Goal: Information Seeking & Learning: Learn about a topic

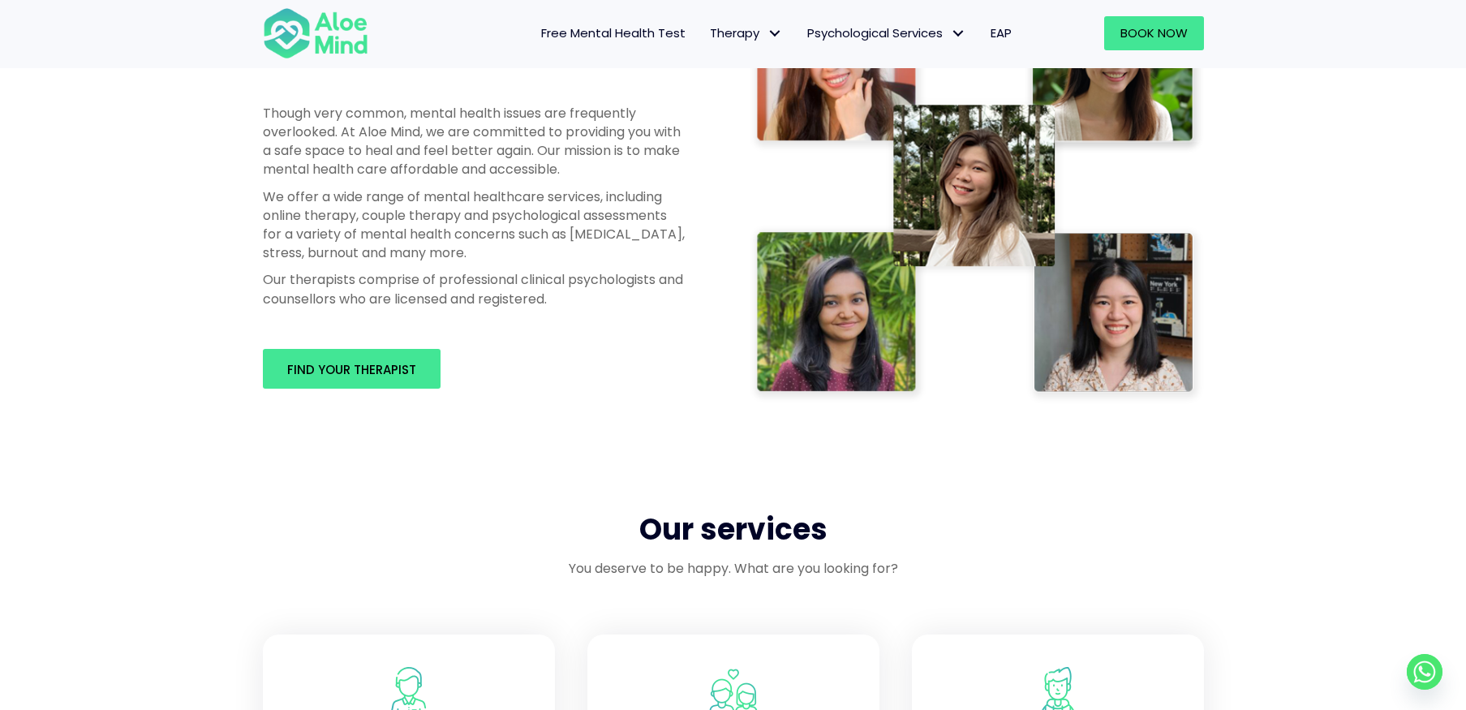
scroll to position [1298, 0]
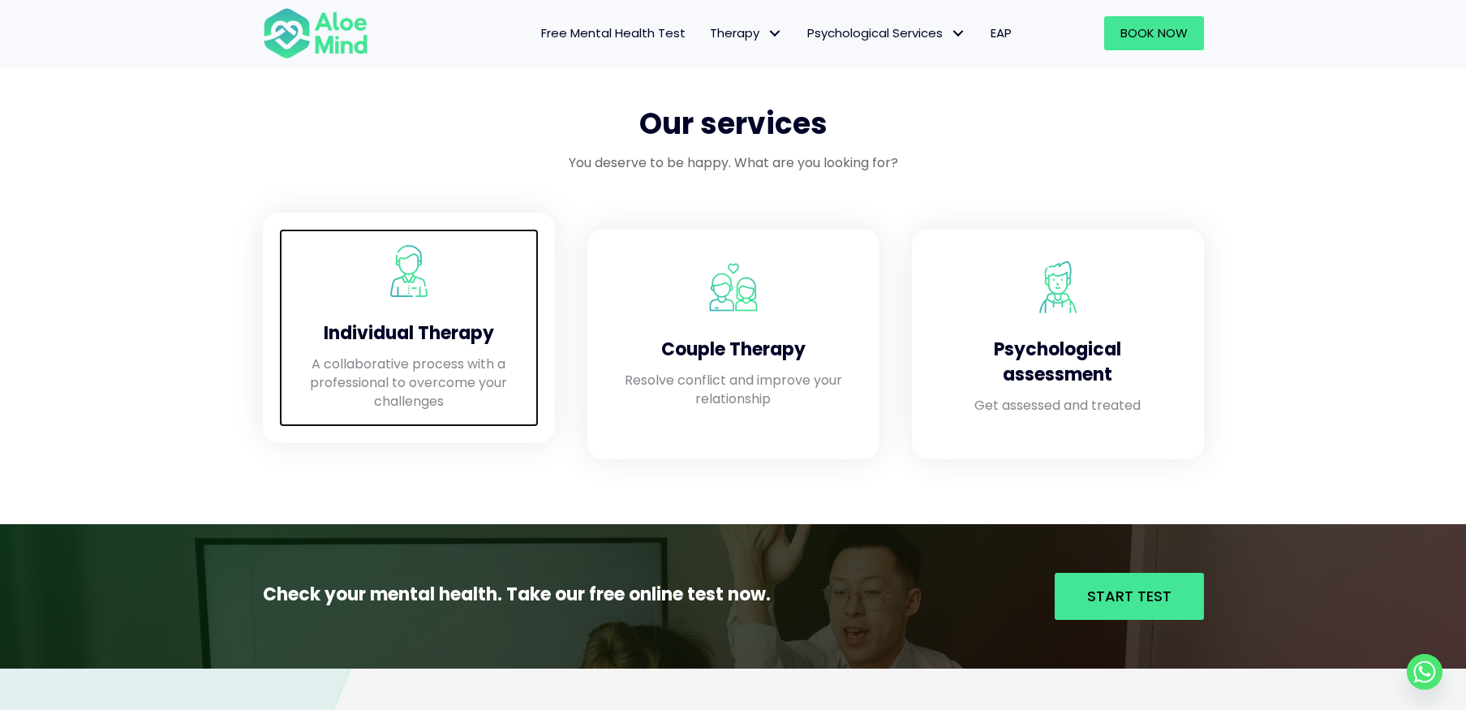
click at [400, 324] on h4 "Individual Therapy" at bounding box center [408, 333] width 227 height 25
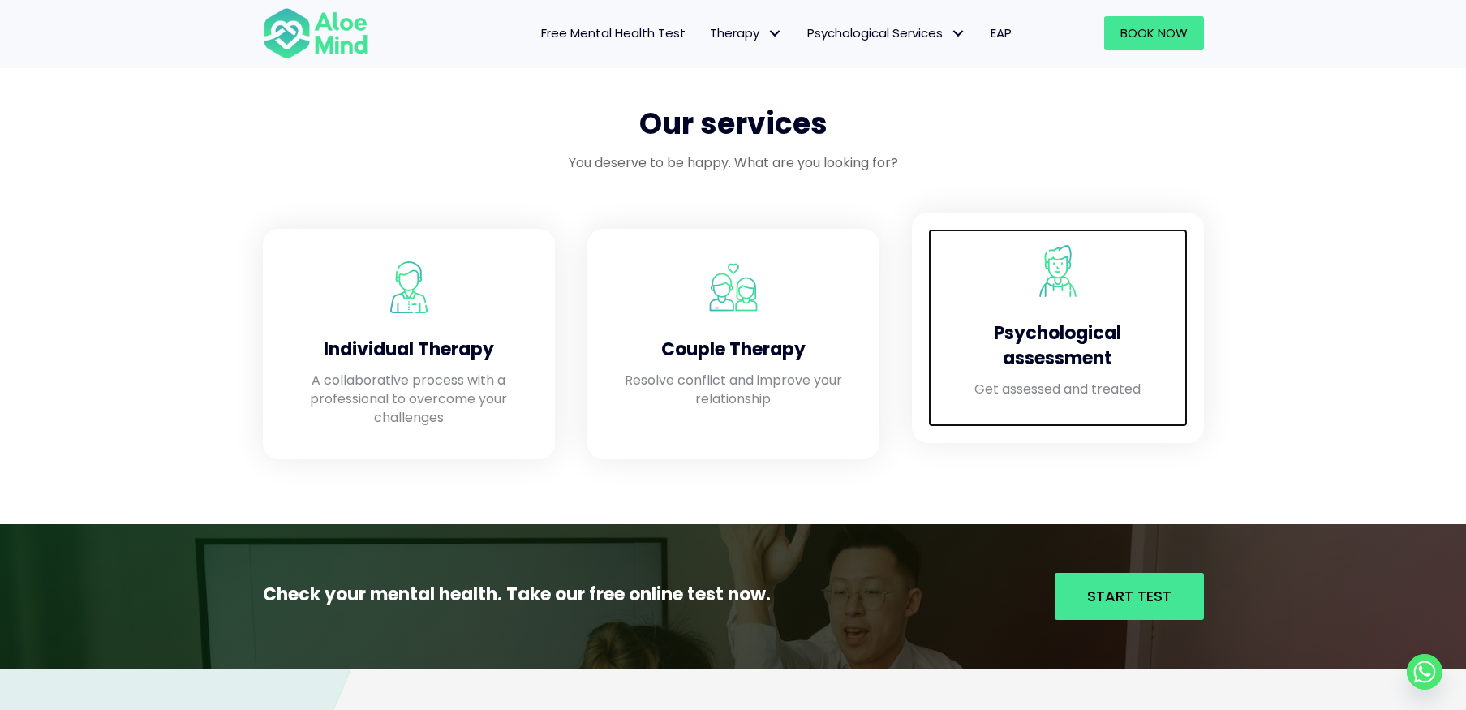
click at [1074, 314] on div "Psychological assessment" at bounding box center [1057, 342] width 227 height 75
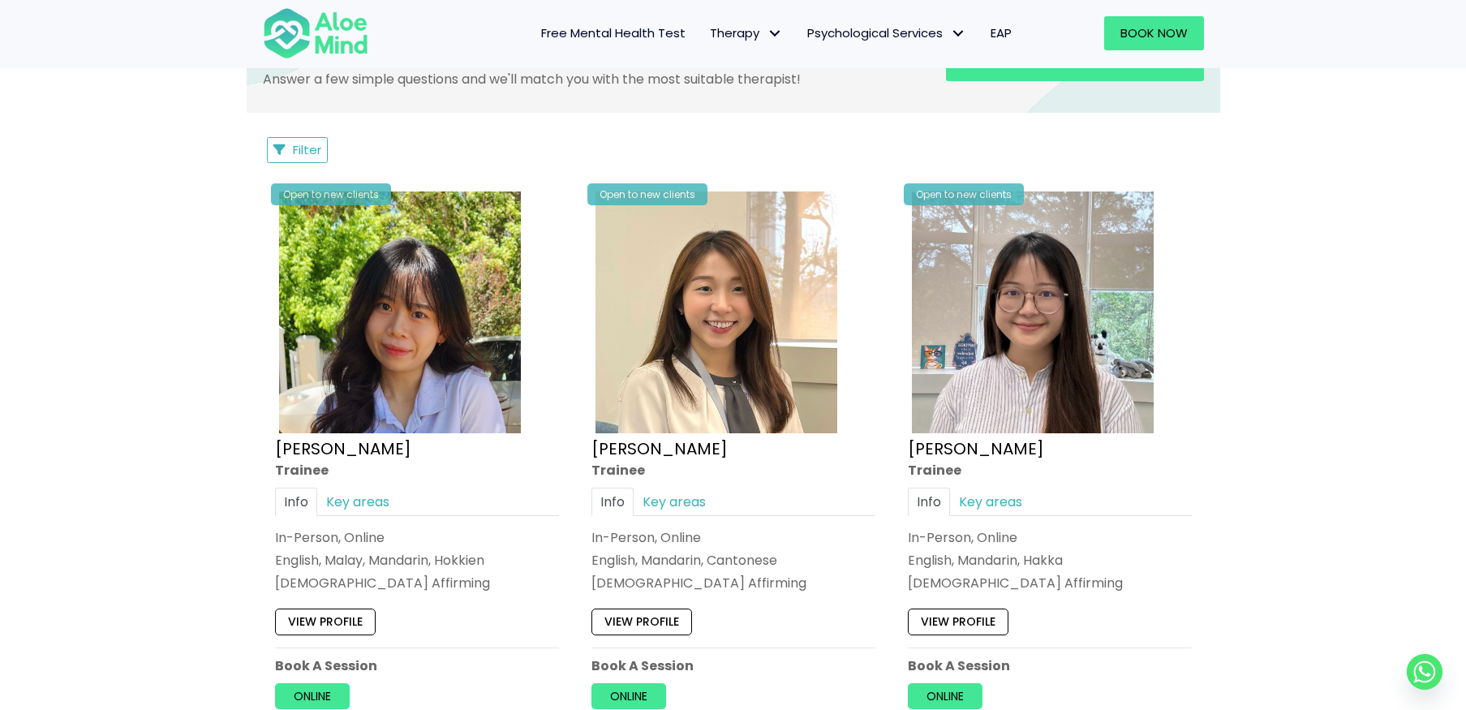
scroll to position [973, 0]
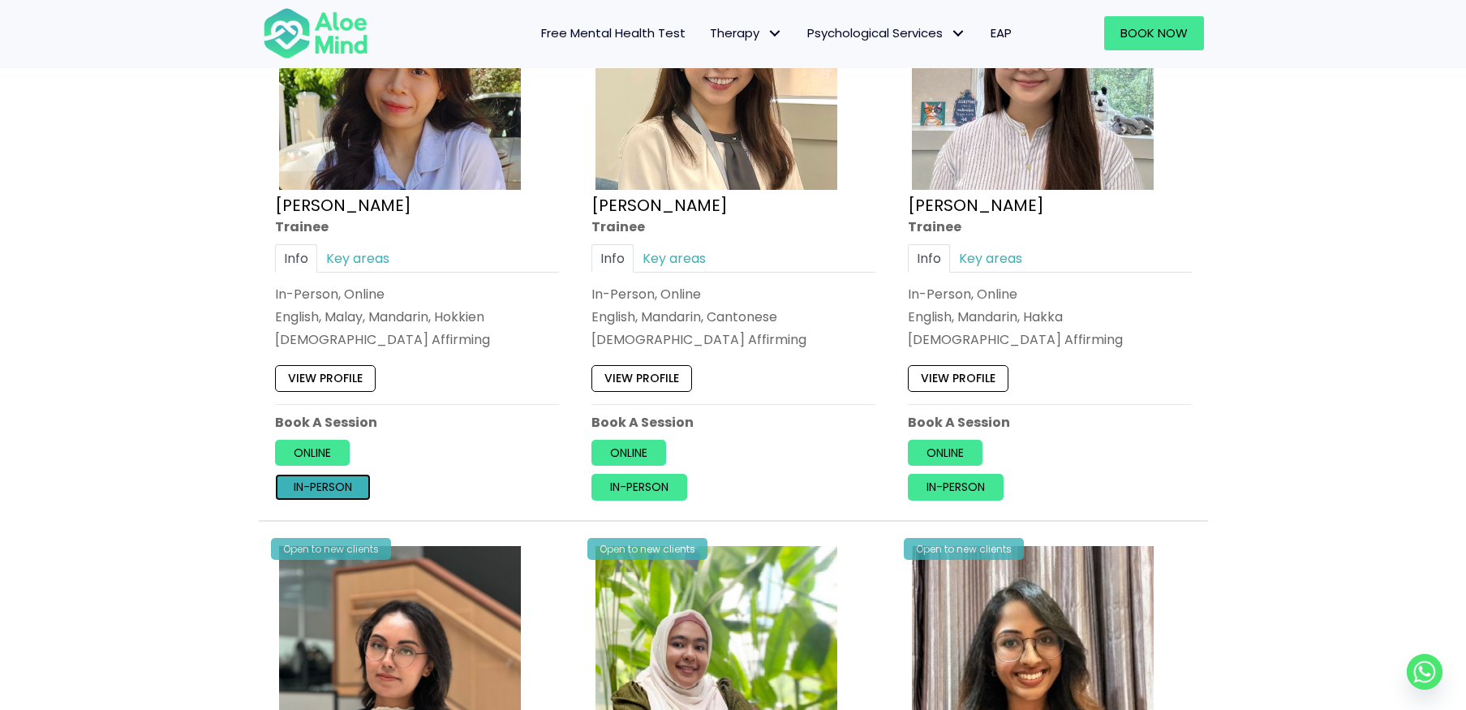
click at [328, 488] on link "In-person" at bounding box center [323, 487] width 96 height 26
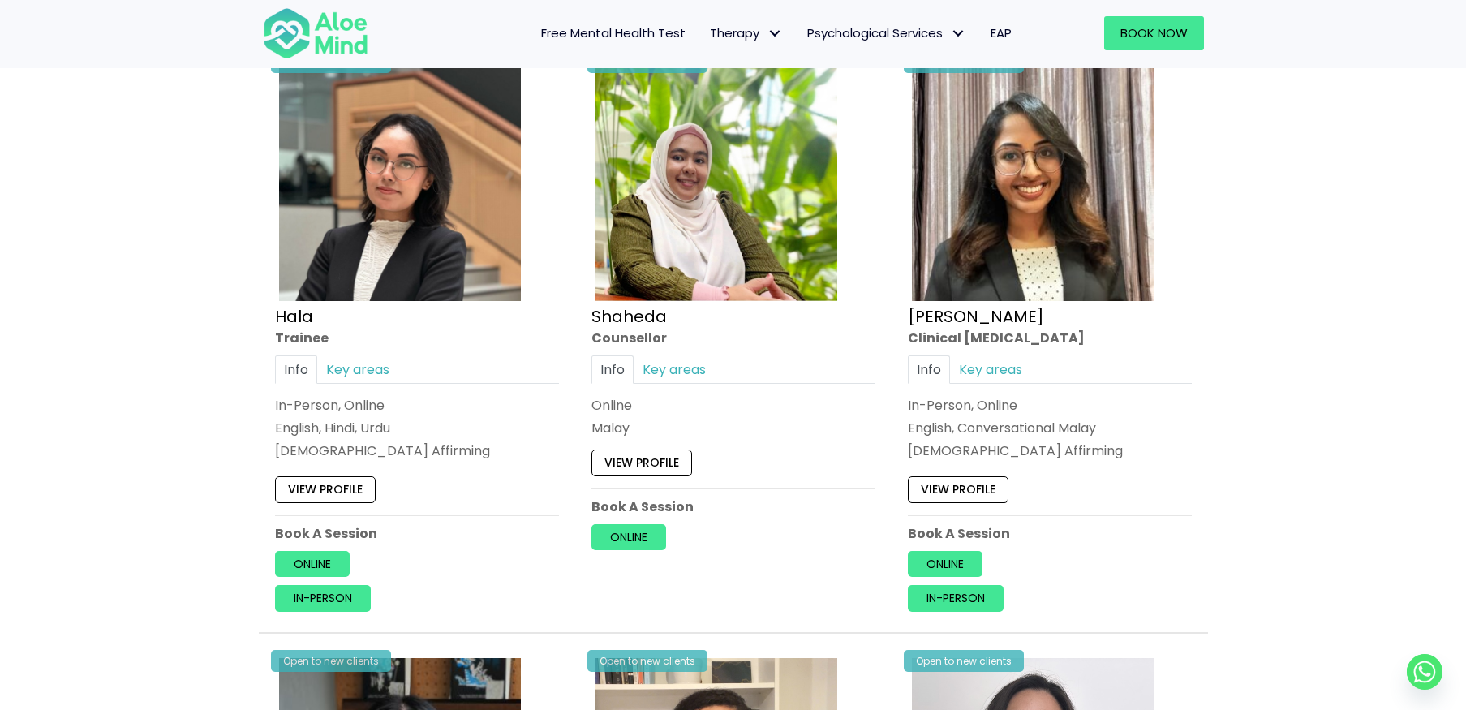
scroll to position [1541, 0]
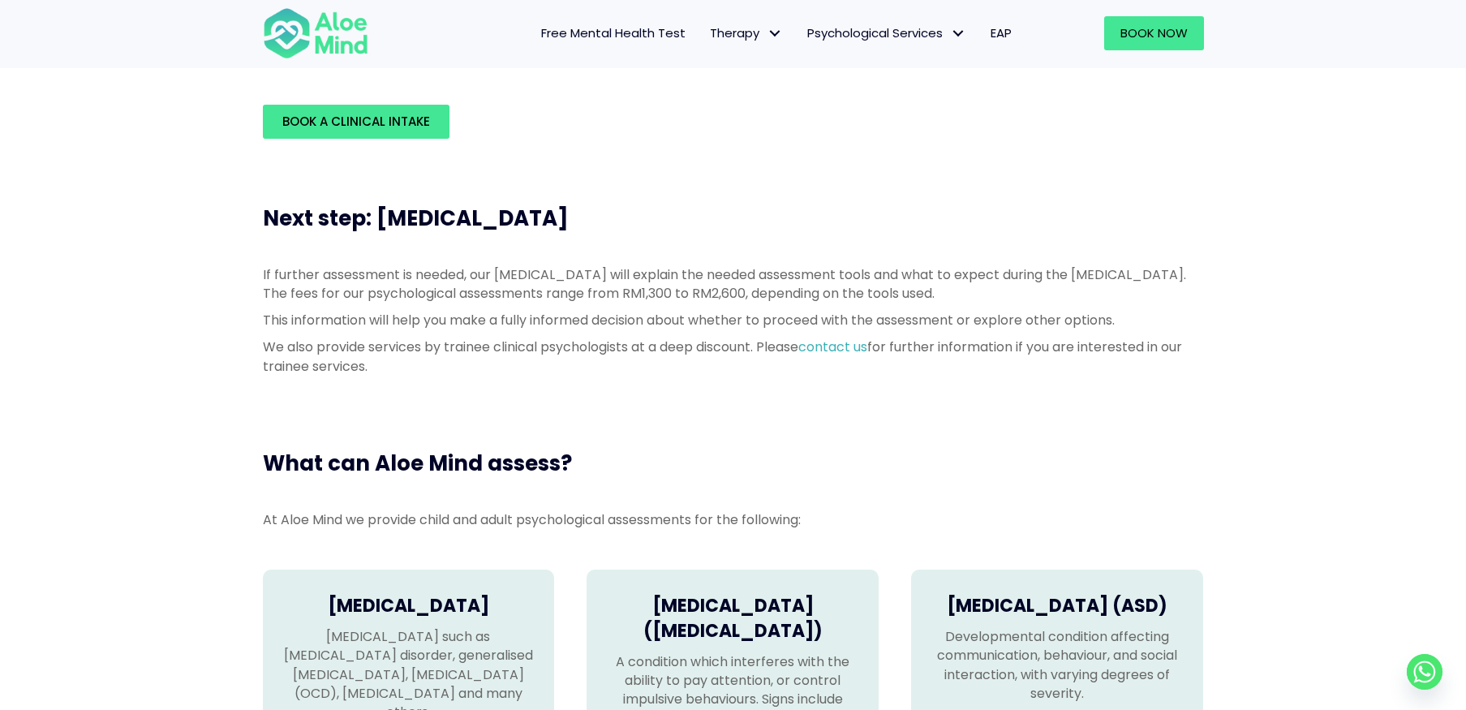
scroll to position [487, 0]
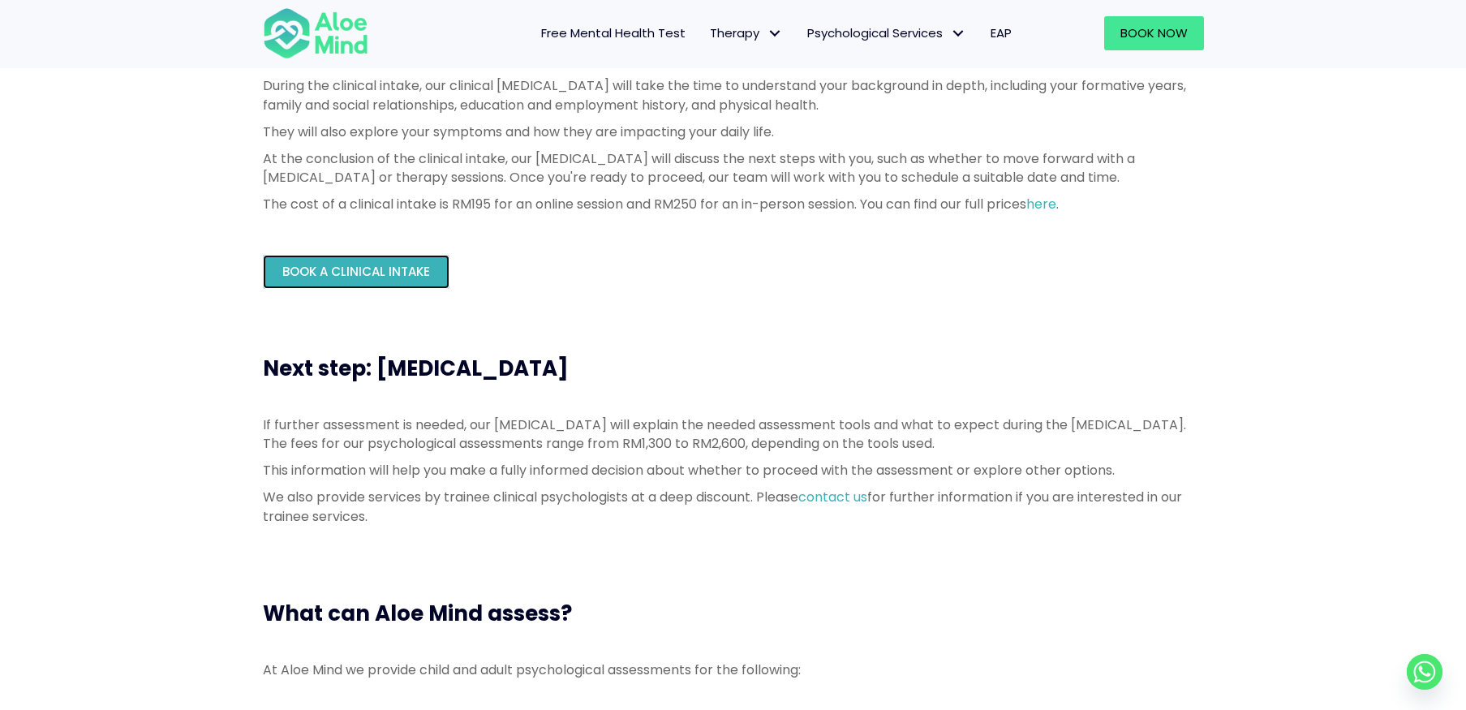
click at [354, 263] on span "Book a Clinical Intake" at bounding box center [356, 271] width 148 height 17
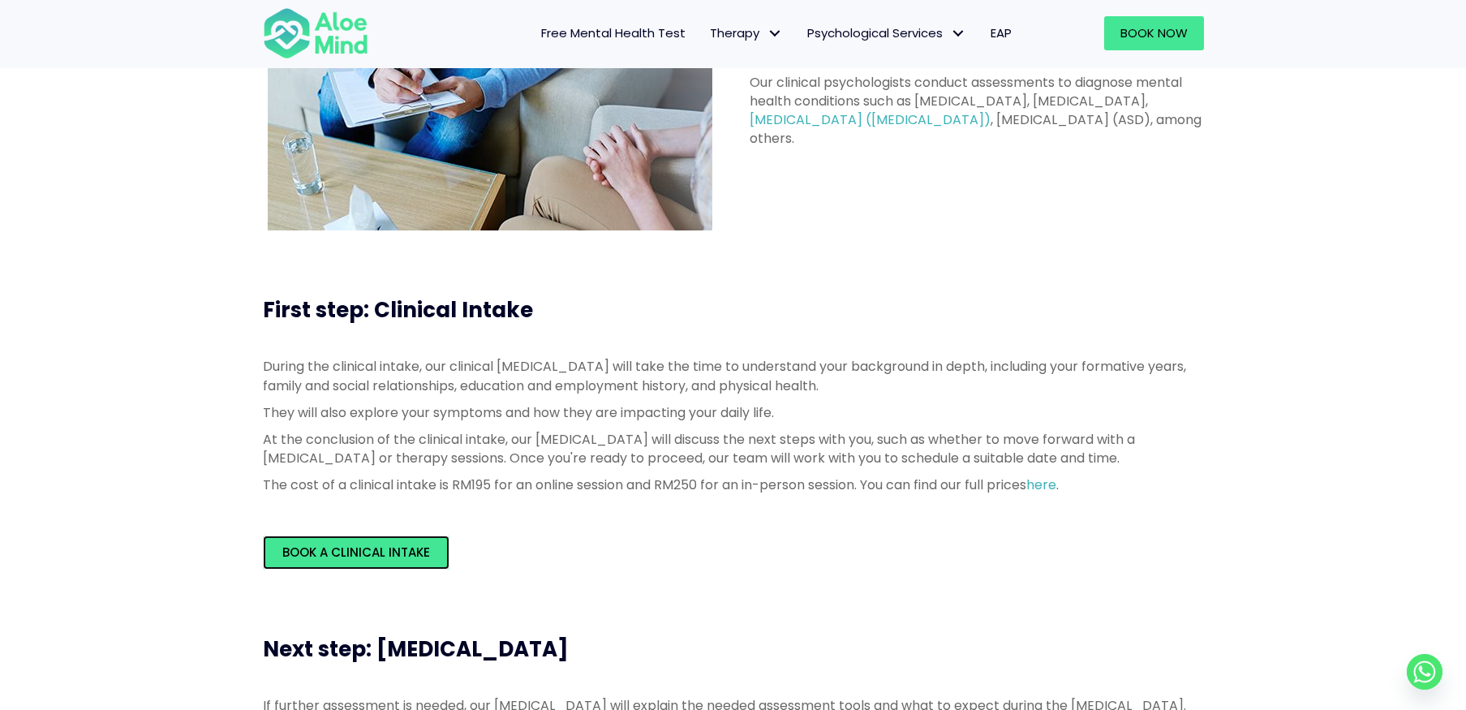
scroll to position [162, 0]
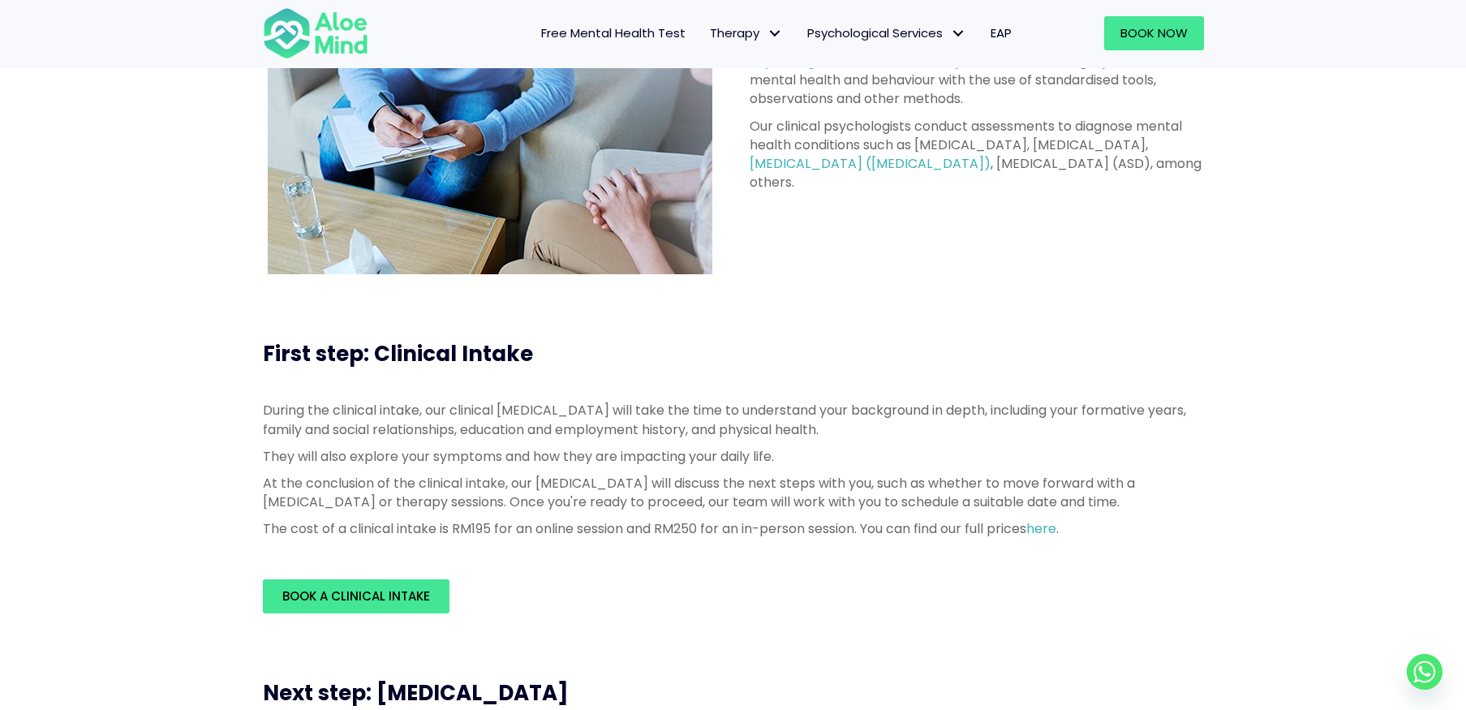
click at [642, 36] on span "Free Mental Health Test" at bounding box center [613, 32] width 144 height 17
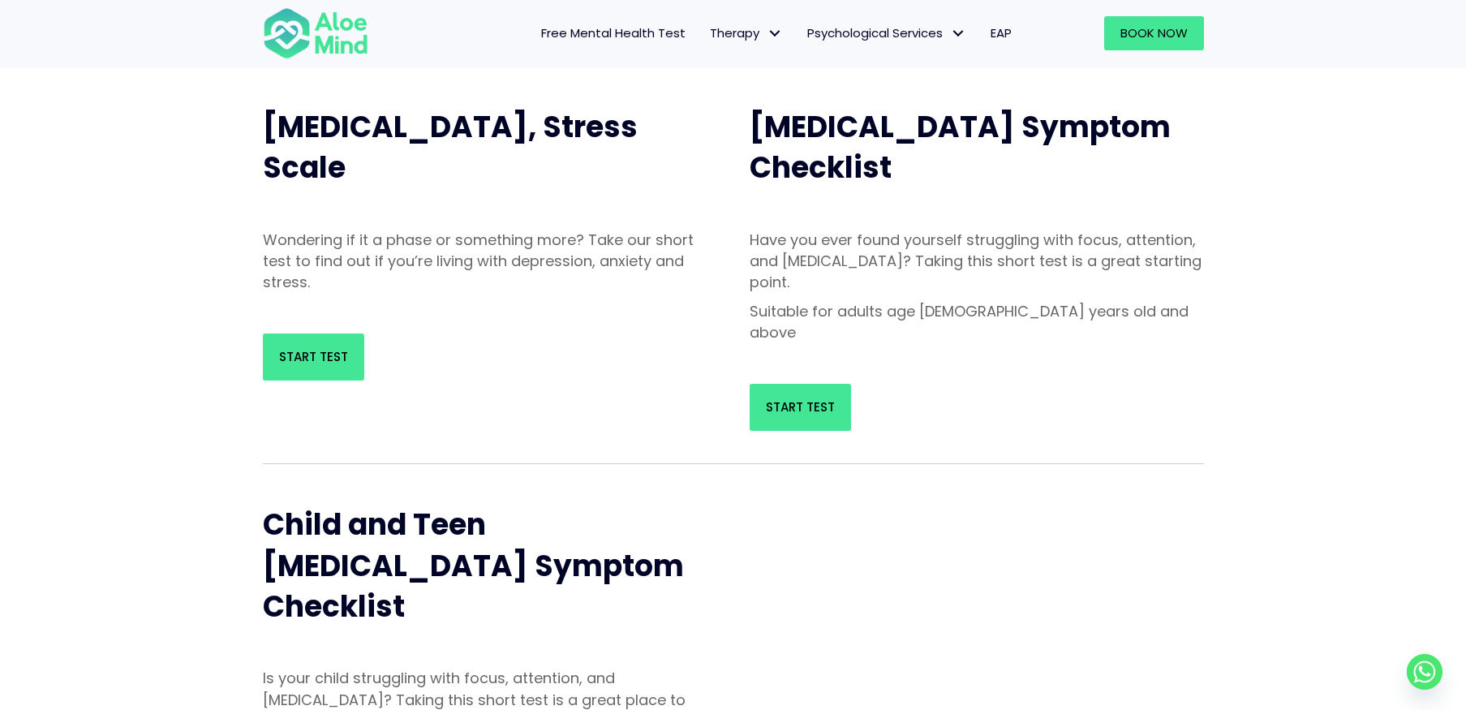
scroll to position [162, 0]
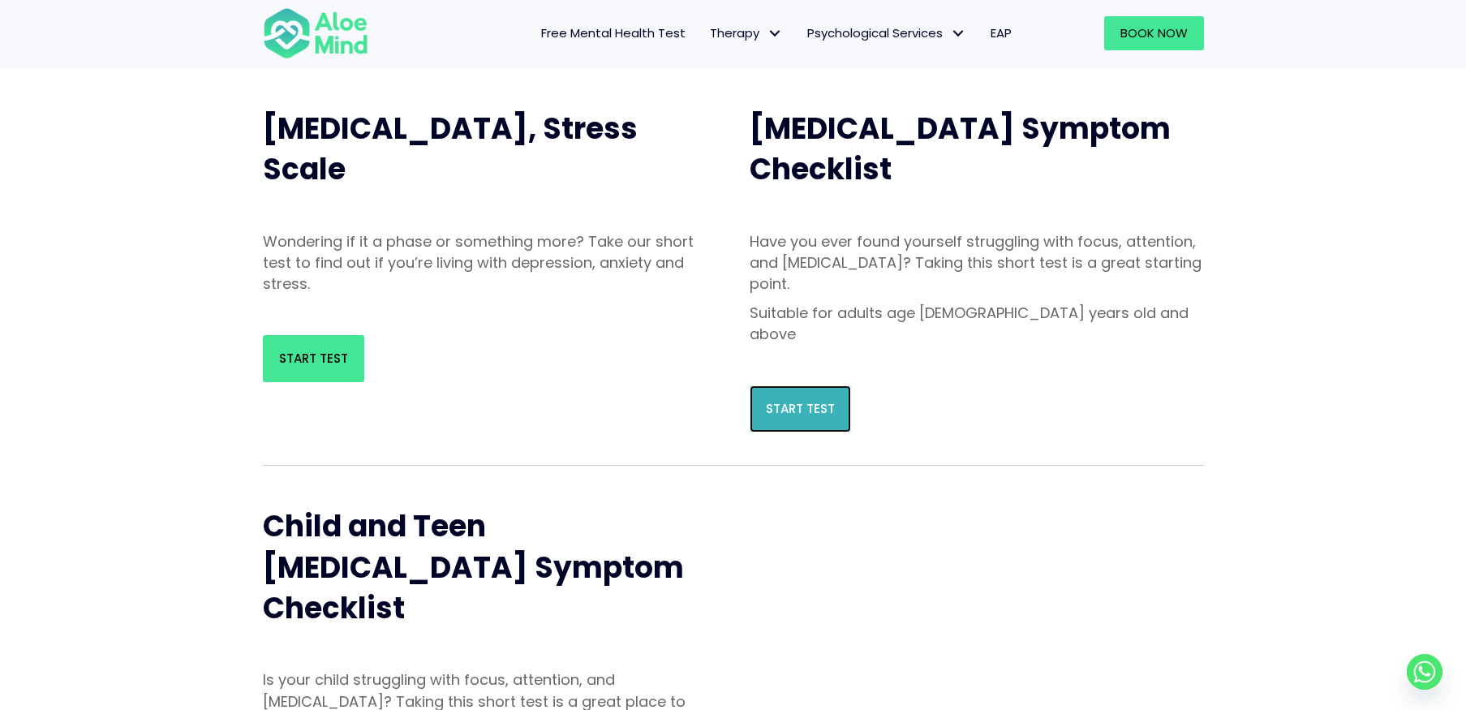
click at [787, 400] on span "Start Test" at bounding box center [800, 408] width 69 height 17
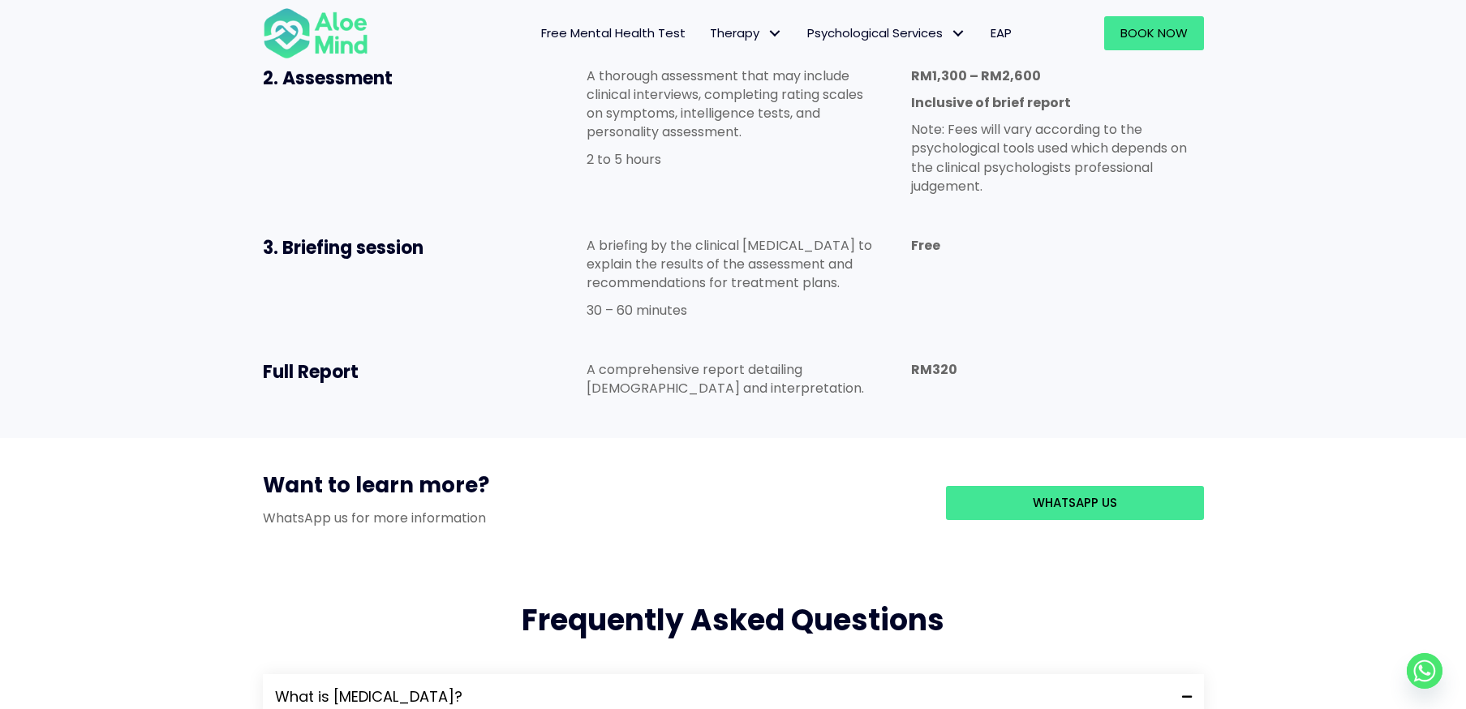
scroll to position [1135, 0]
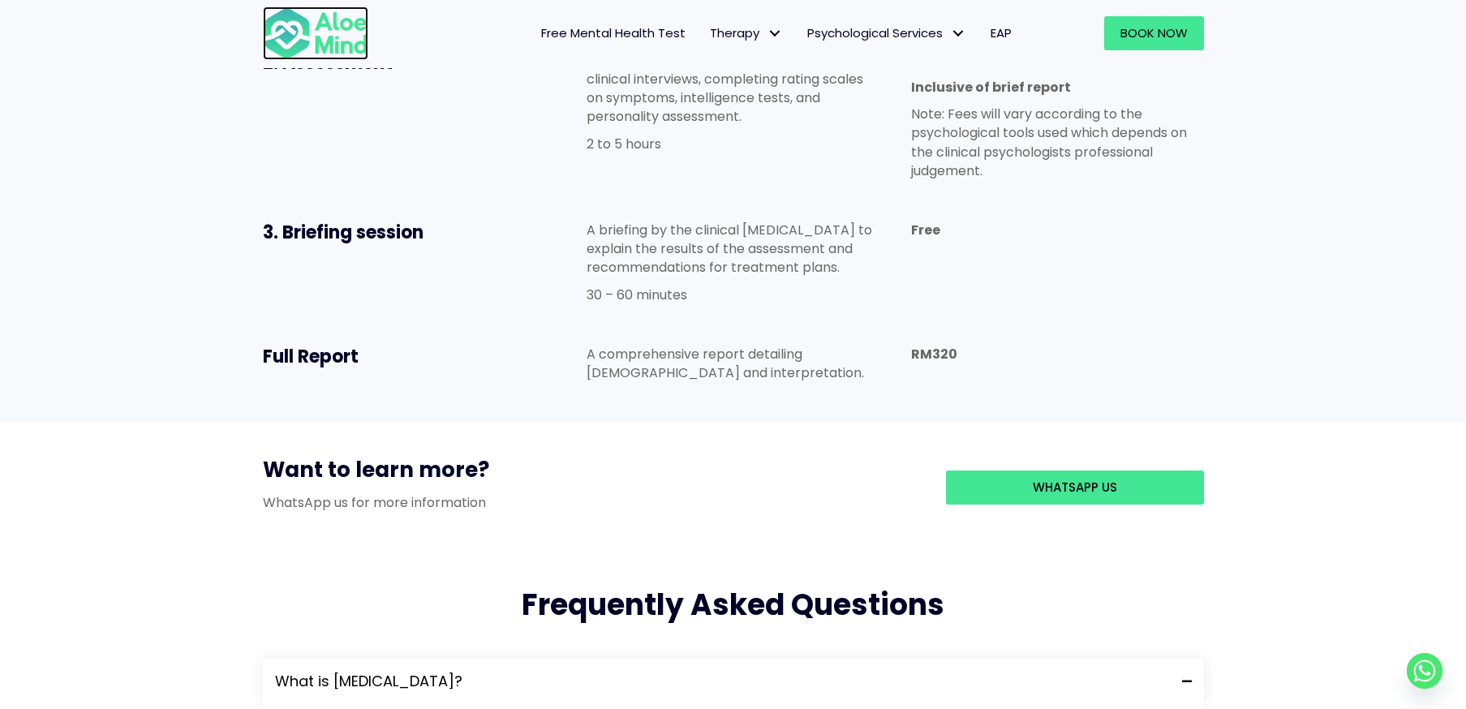
click at [291, 31] on img at bounding box center [315, 33] width 105 height 54
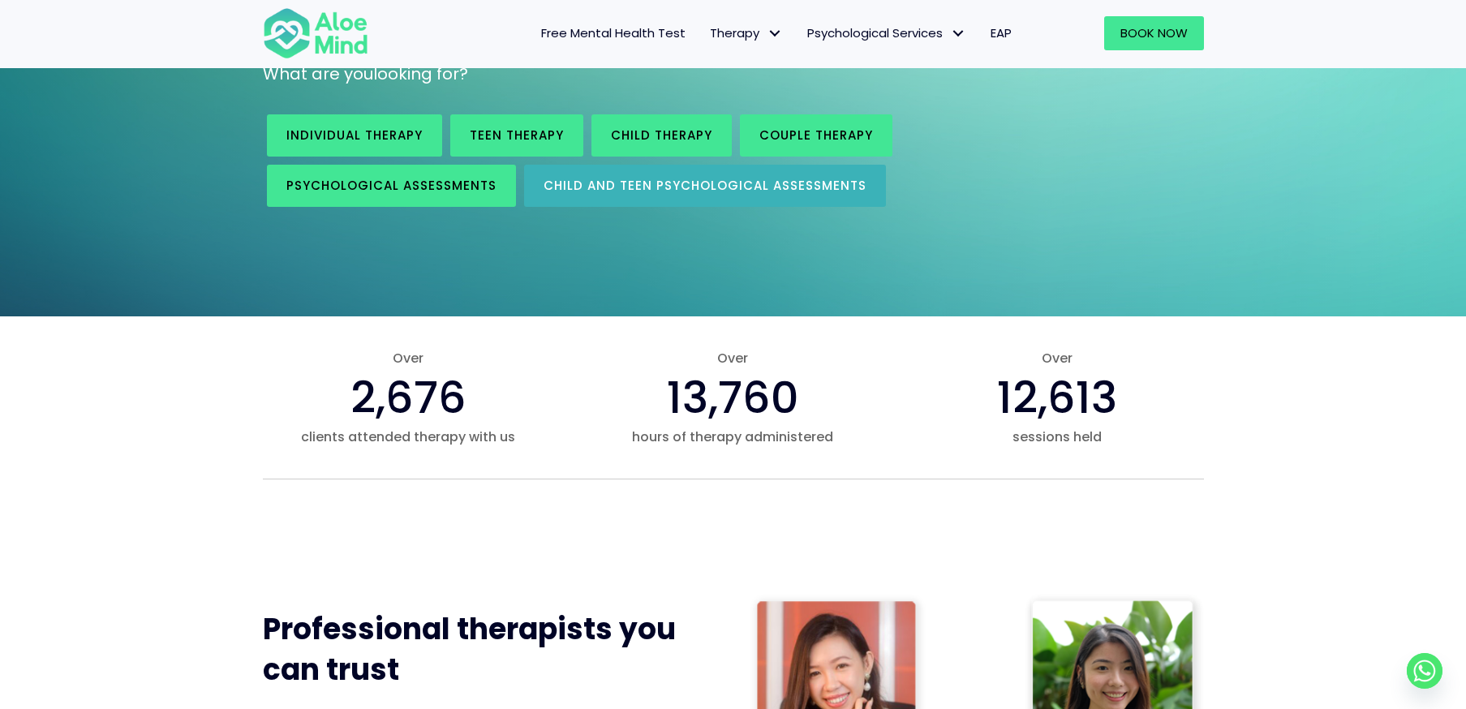
scroll to position [324, 0]
